Goal: Transaction & Acquisition: Purchase product/service

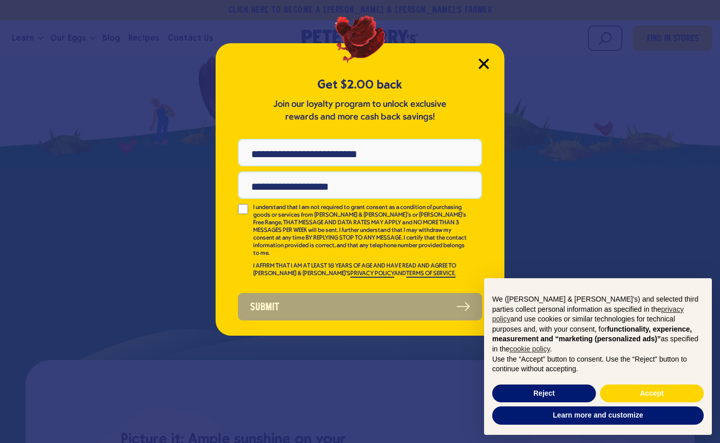
click at [482, 64] on icon "Close Modal" at bounding box center [483, 63] width 9 height 9
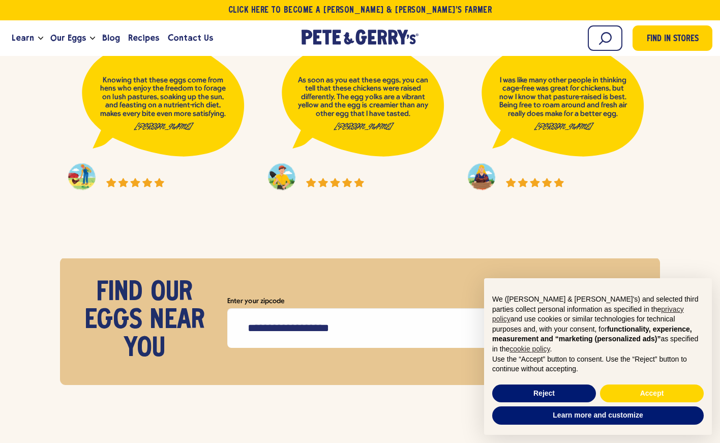
scroll to position [3935, 0]
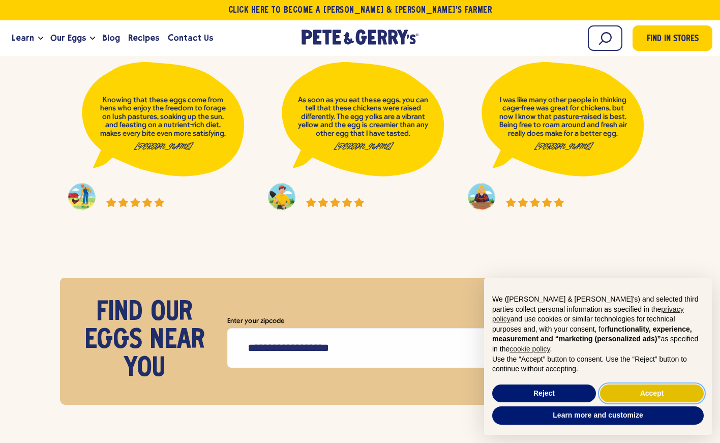
click at [641, 392] on button "Accept" at bounding box center [652, 393] width 104 height 18
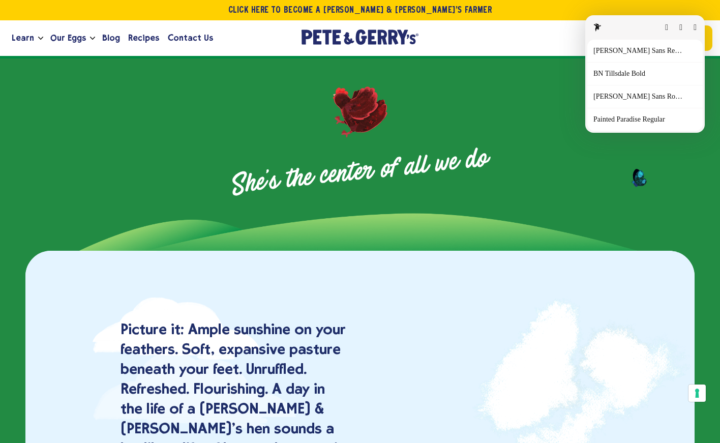
scroll to position [467, 0]
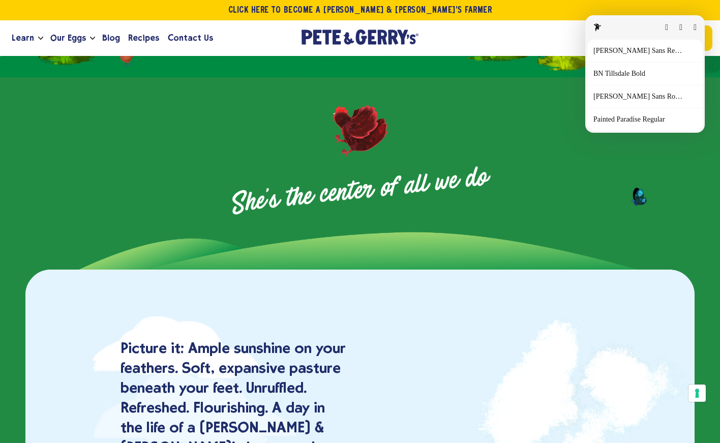
click at [646, 50] on p "[PERSON_NAME] Sans Regular" at bounding box center [640, 51] width 95 height 8
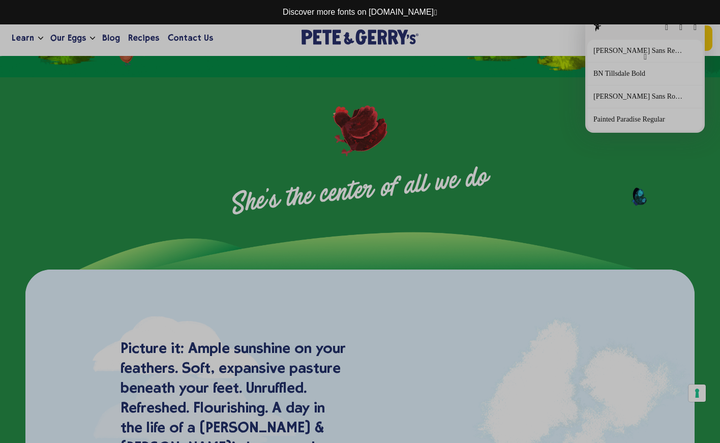
click at [644, 57] on button "button" at bounding box center [645, 57] width 3 height 8
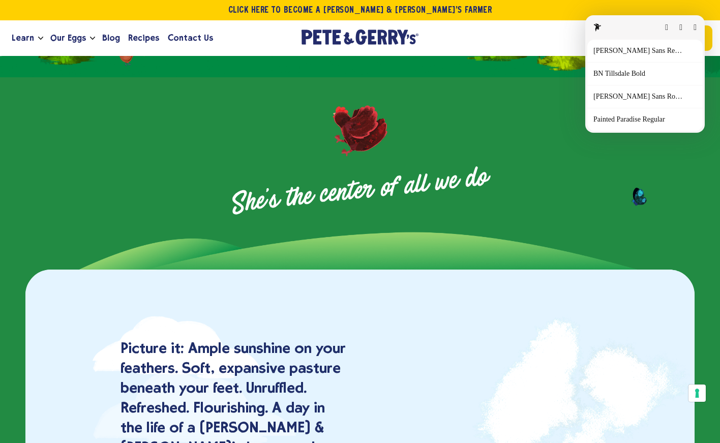
scroll to position [565, 0]
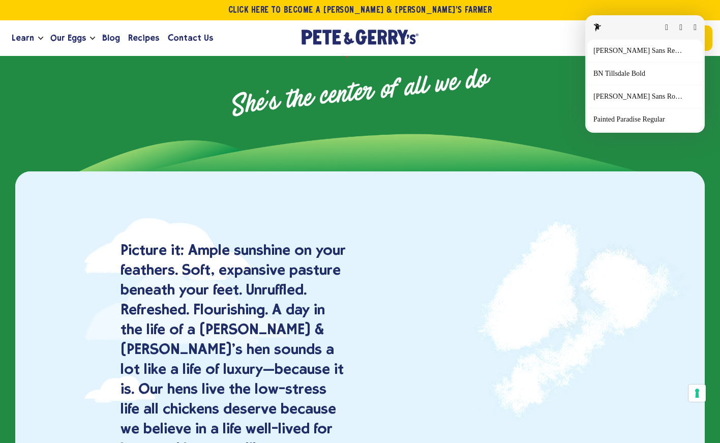
drag, startPoint x: 371, startPoint y: 148, endPoint x: 490, endPoint y: 104, distance: 127.4
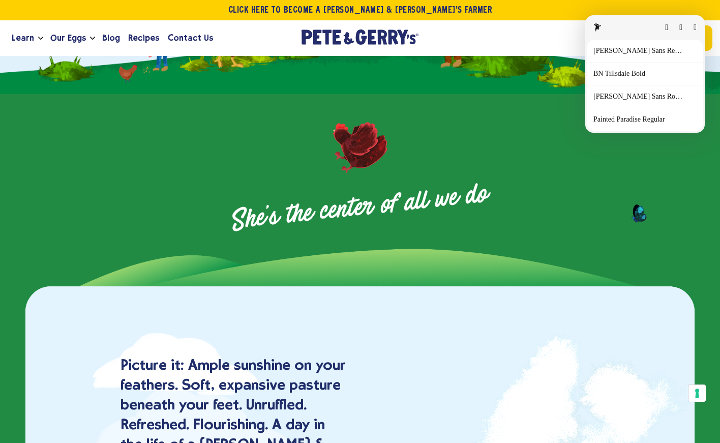
scroll to position [455, 0]
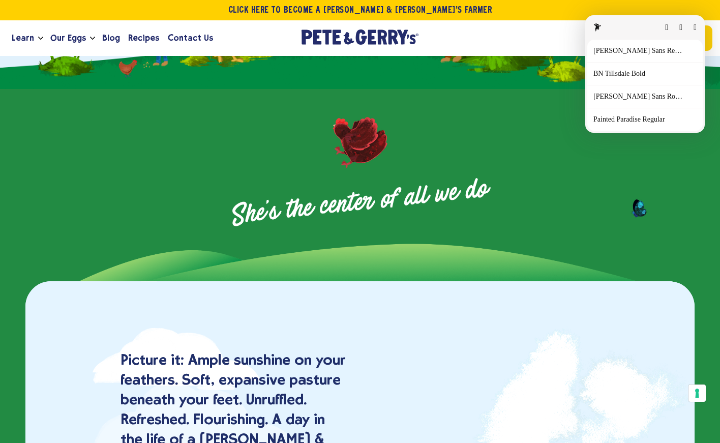
click at [693, 27] on button "button" at bounding box center [694, 27] width 3 height 8
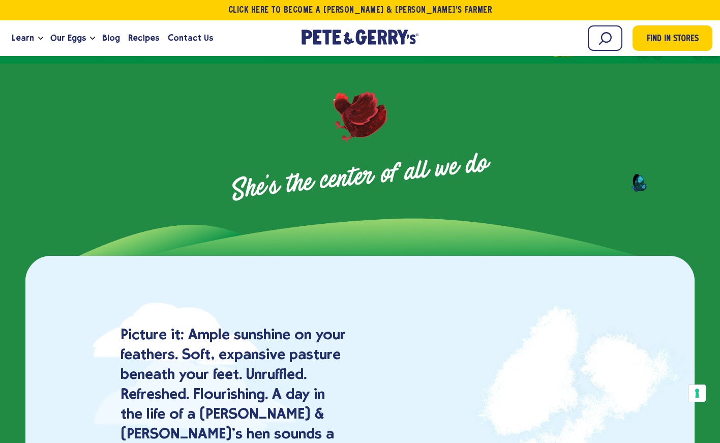
scroll to position [0, 0]
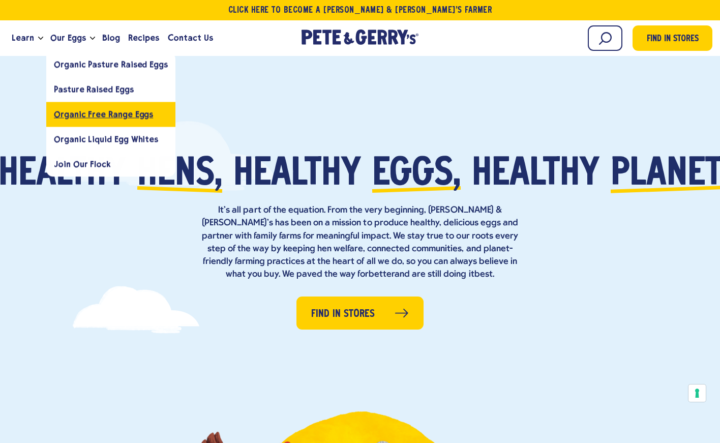
click at [87, 116] on span "Organic Free Range Eggs" at bounding box center [103, 114] width 99 height 10
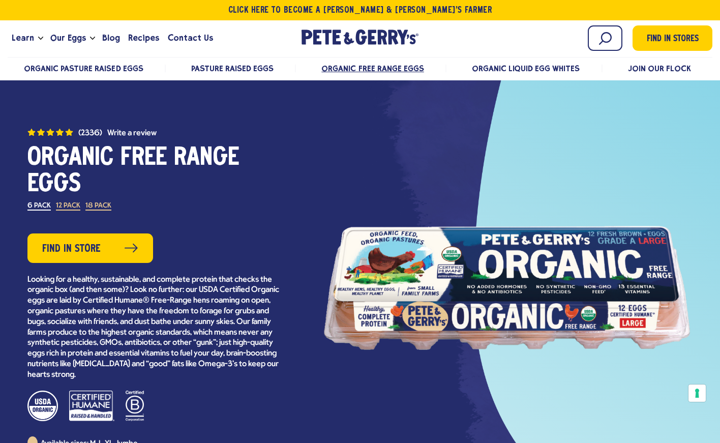
scroll to position [18, 0]
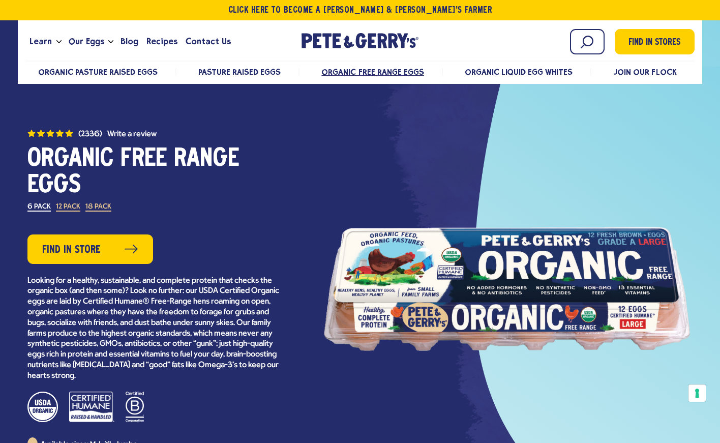
click at [71, 211] on label "12 Pack" at bounding box center [68, 207] width 24 height 8
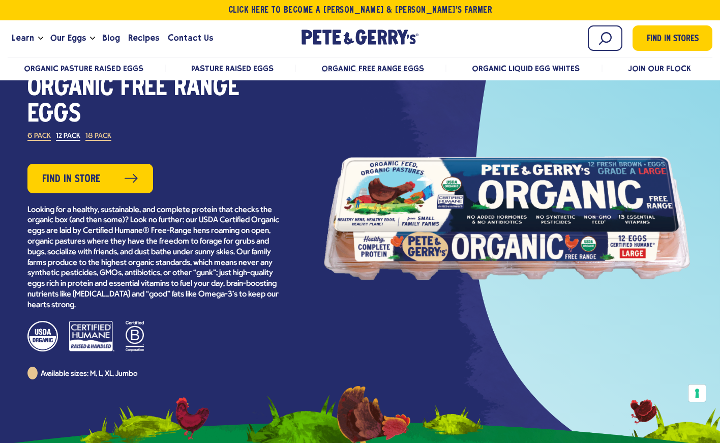
scroll to position [91, 0]
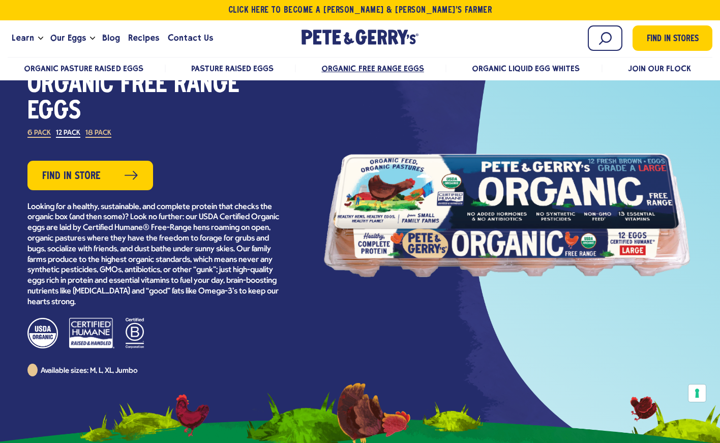
drag, startPoint x: 441, startPoint y: 191, endPoint x: 317, endPoint y: 314, distance: 175.0
click at [317, 314] on div at bounding box center [506, 215] width 411 height 229
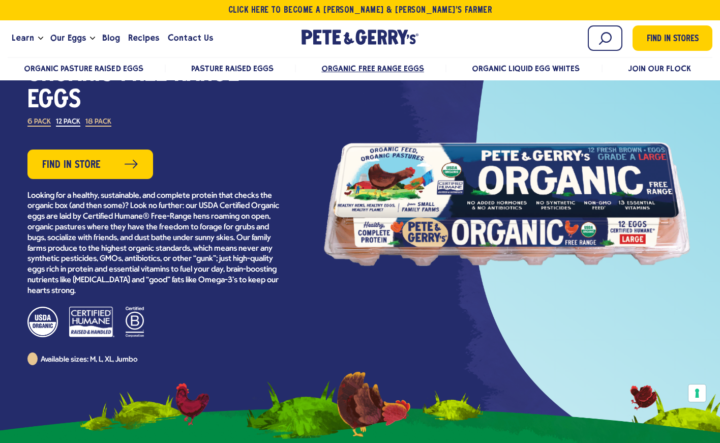
scroll to position [0, 0]
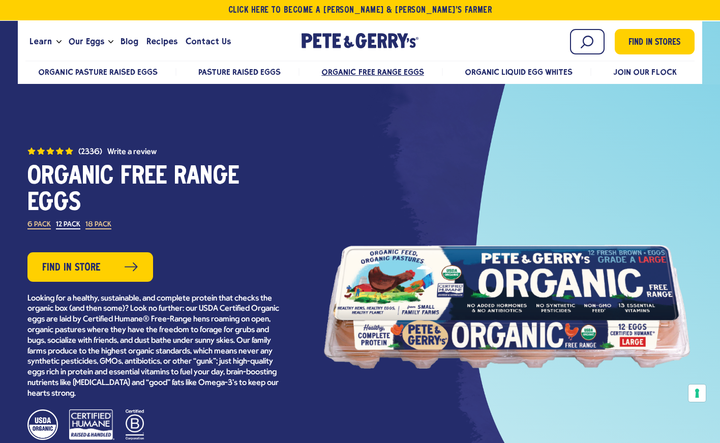
drag, startPoint x: 80, startPoint y: 203, endPoint x: 16, endPoint y: 176, distance: 69.8
click at [16, 176] on div "(2336) Organic Free Range Eggs 4.7 out of 5 stars. Read reviews for average rat…" at bounding box center [155, 306] width 294 height 322
